Goal: Information Seeking & Learning: Learn about a topic

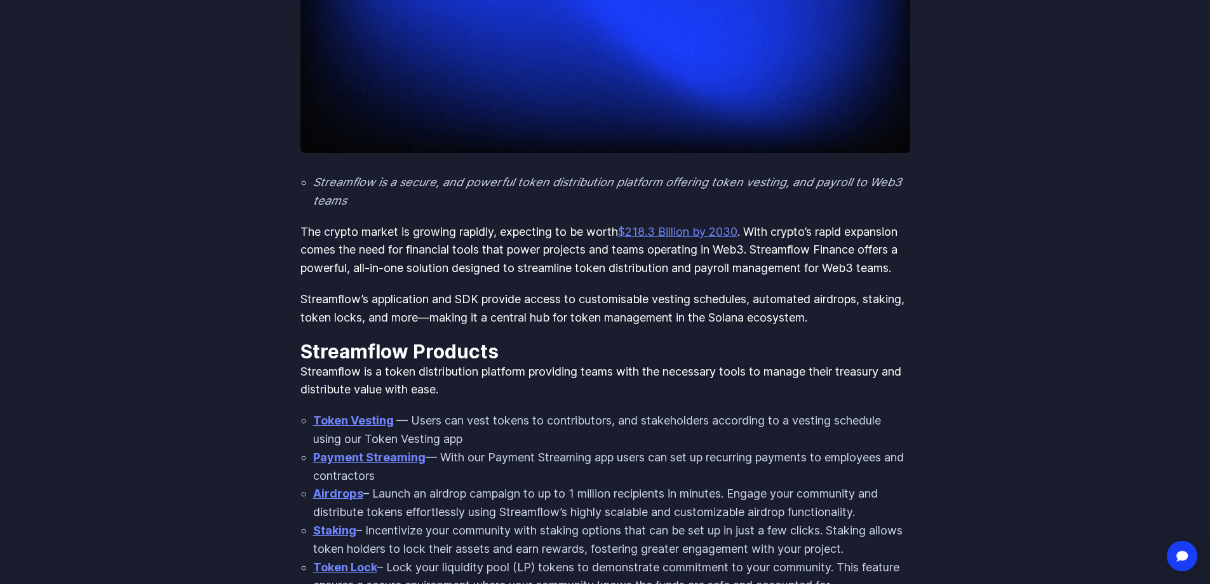
scroll to position [445, 0]
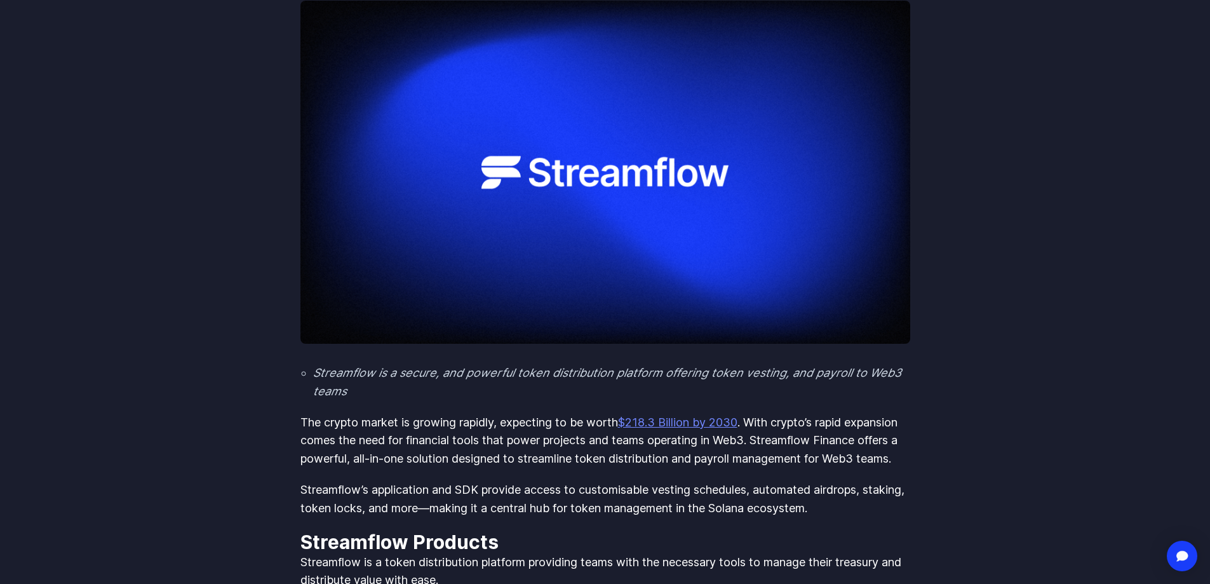
scroll to position [254, 0]
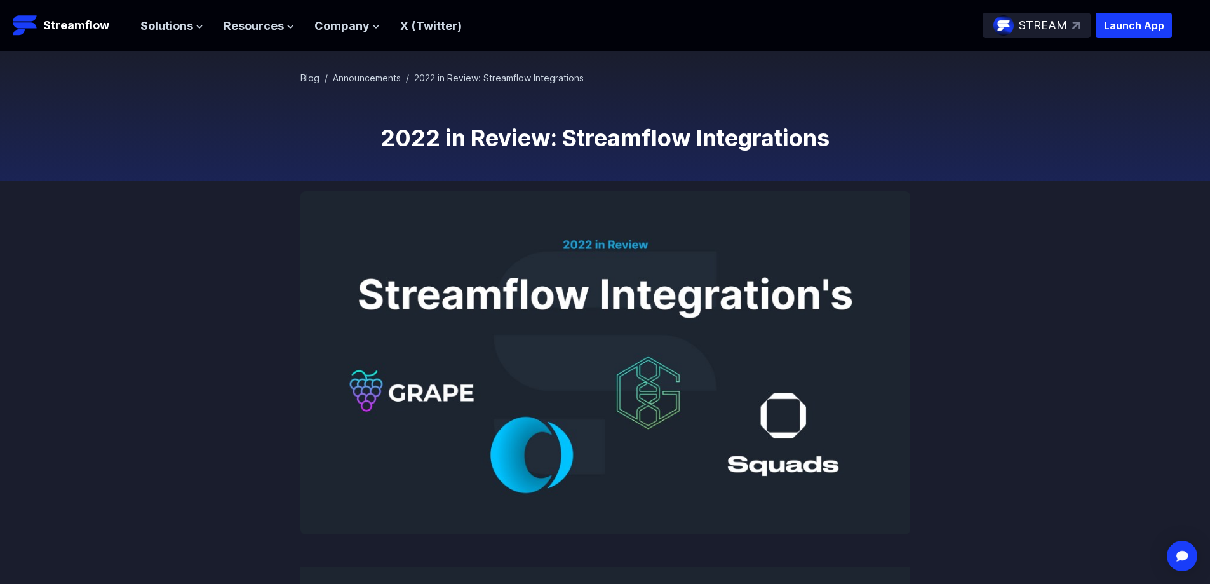
scroll to position [64, 0]
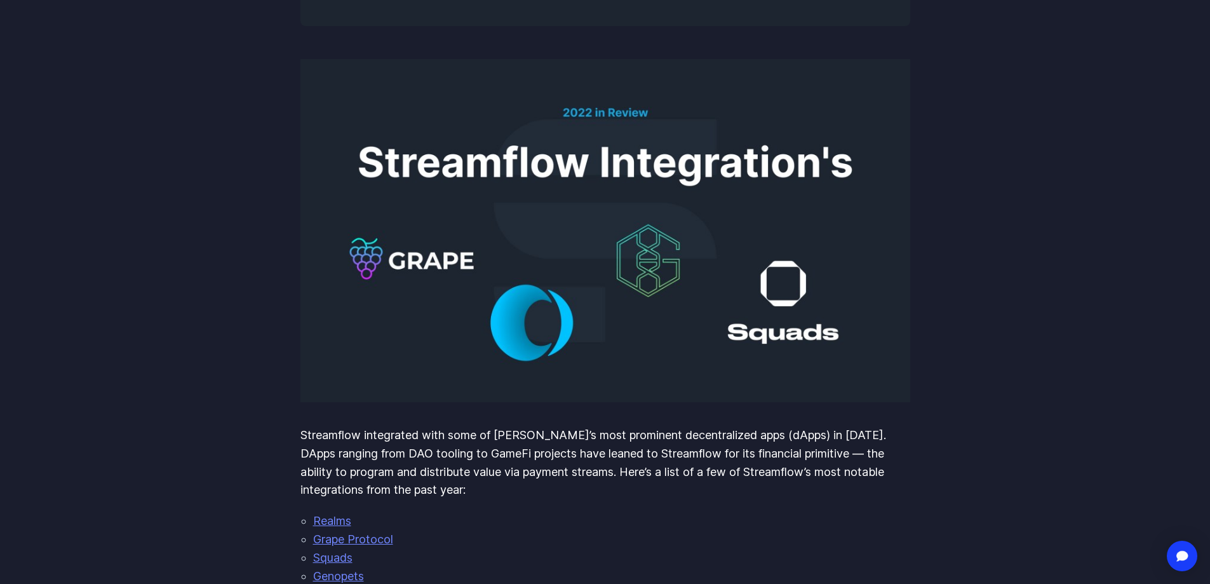
scroll to position [572, 0]
